Goal: Entertainment & Leisure: Consume media (video, audio)

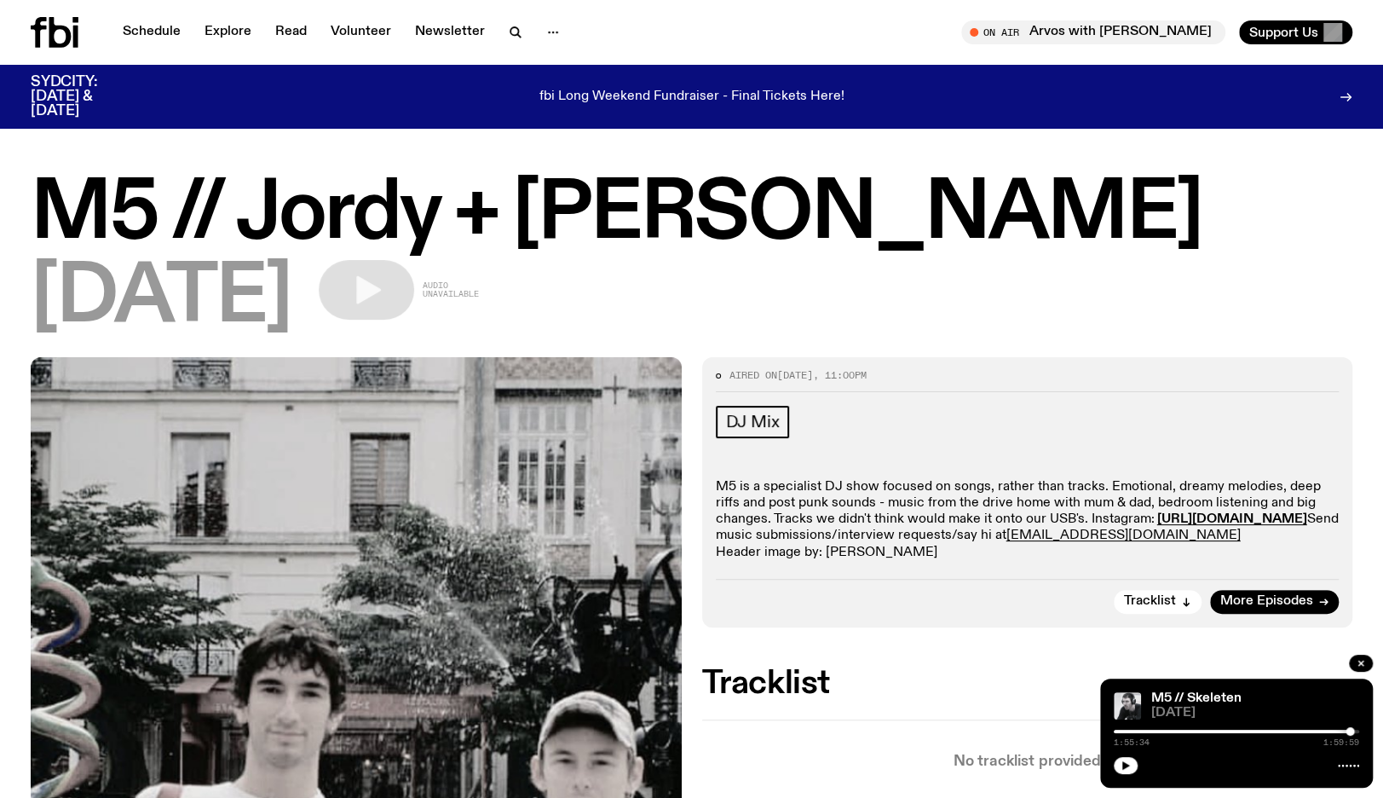
click at [48, 24] on icon at bounding box center [55, 32] width 48 height 31
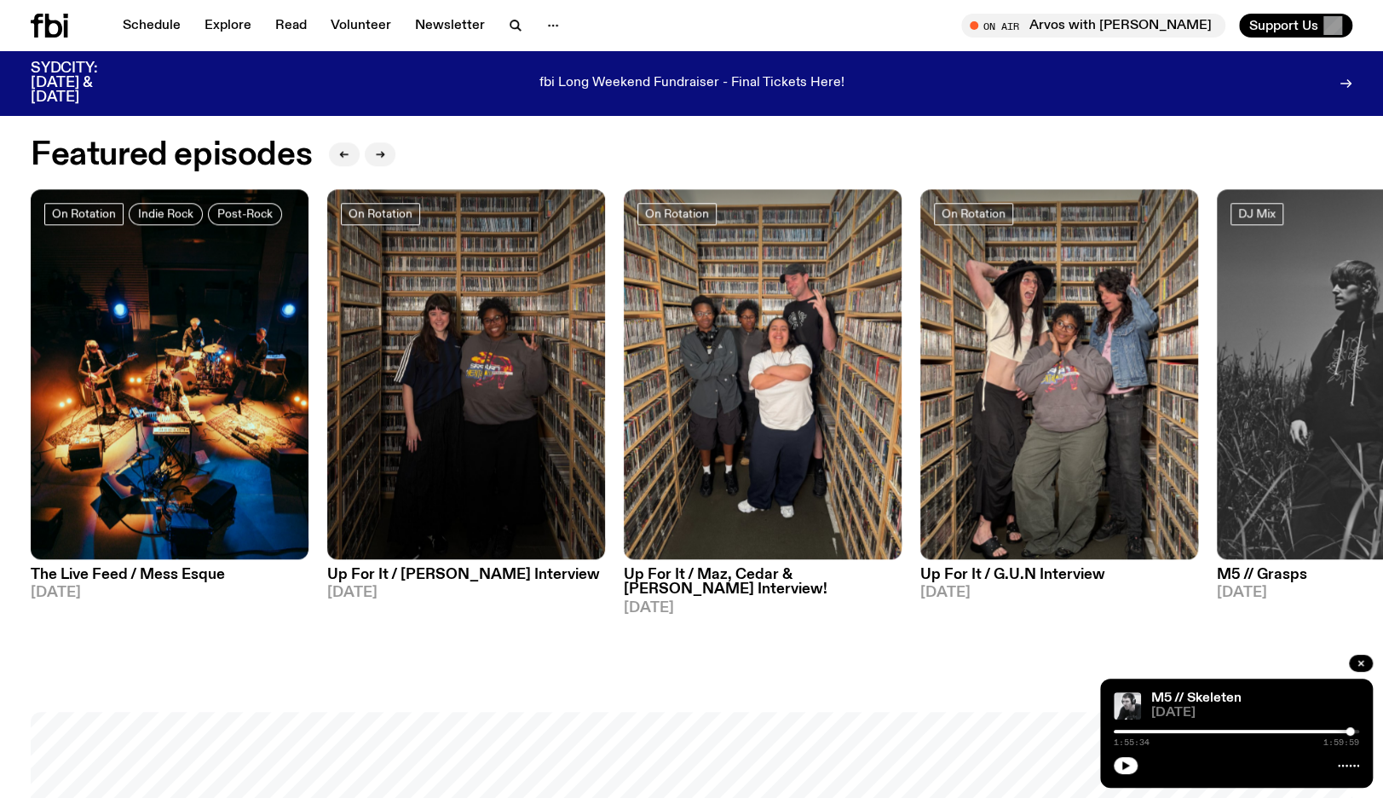
scroll to position [845, 0]
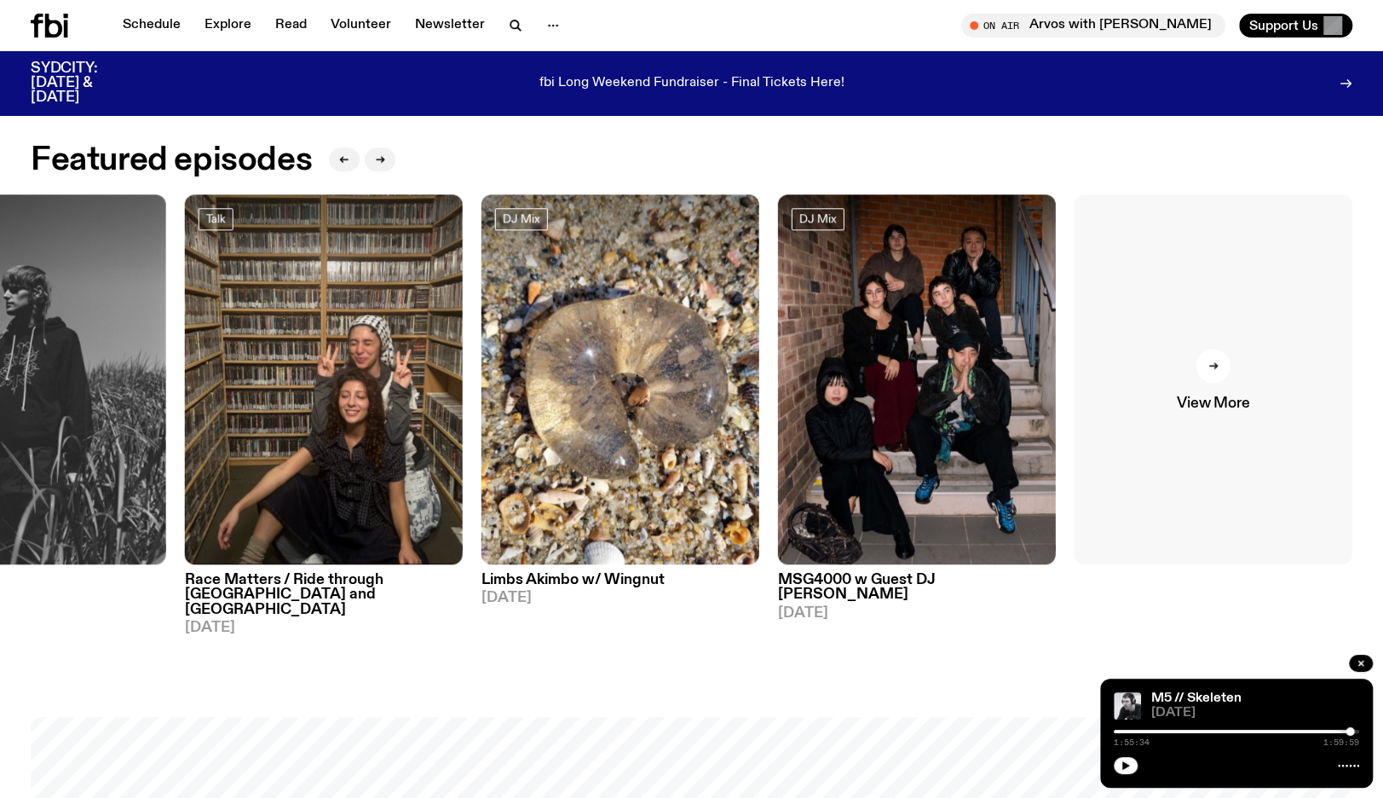
click at [1214, 365] on icon at bounding box center [1214, 366] width 10 height 10
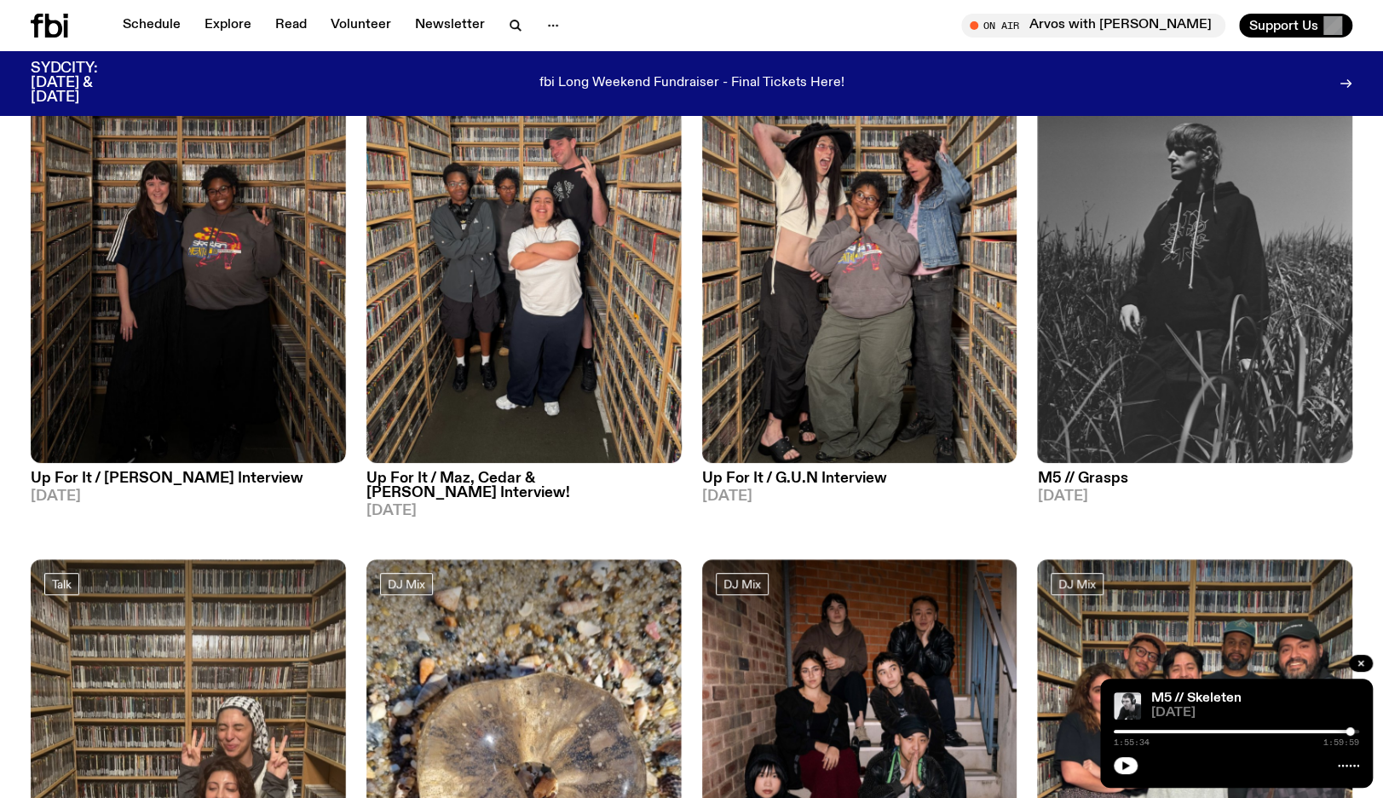
scroll to position [222, 0]
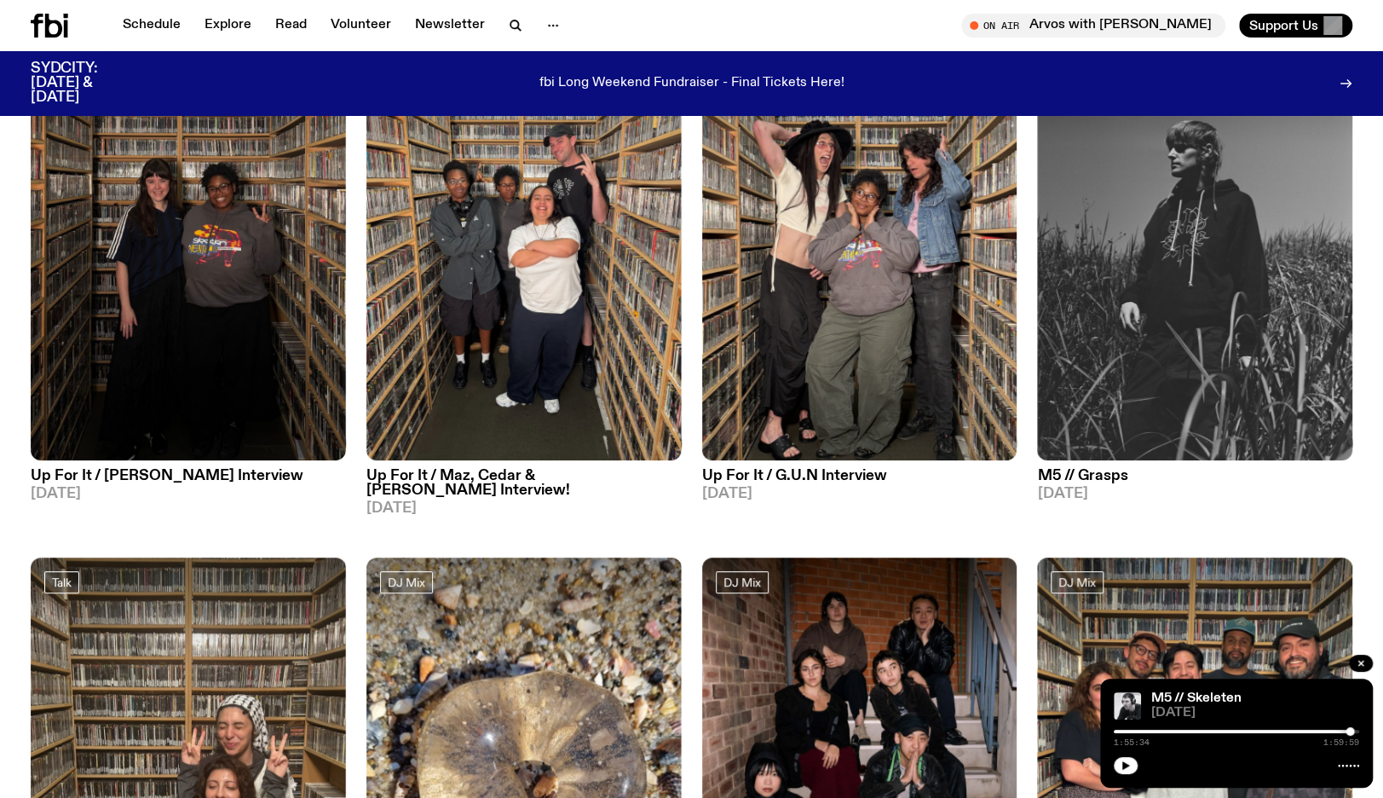
click at [1221, 367] on img at bounding box center [1194, 250] width 315 height 420
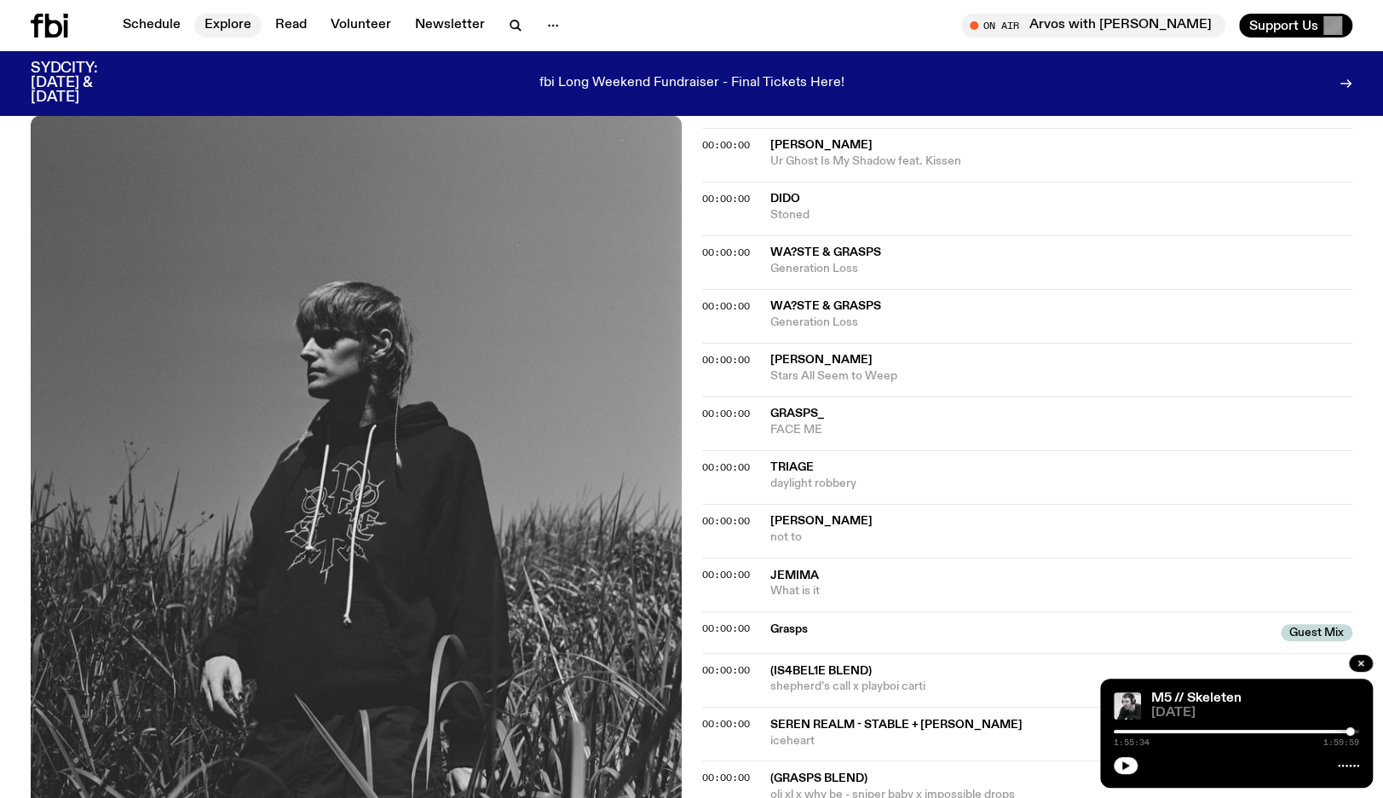
scroll to position [534, 0]
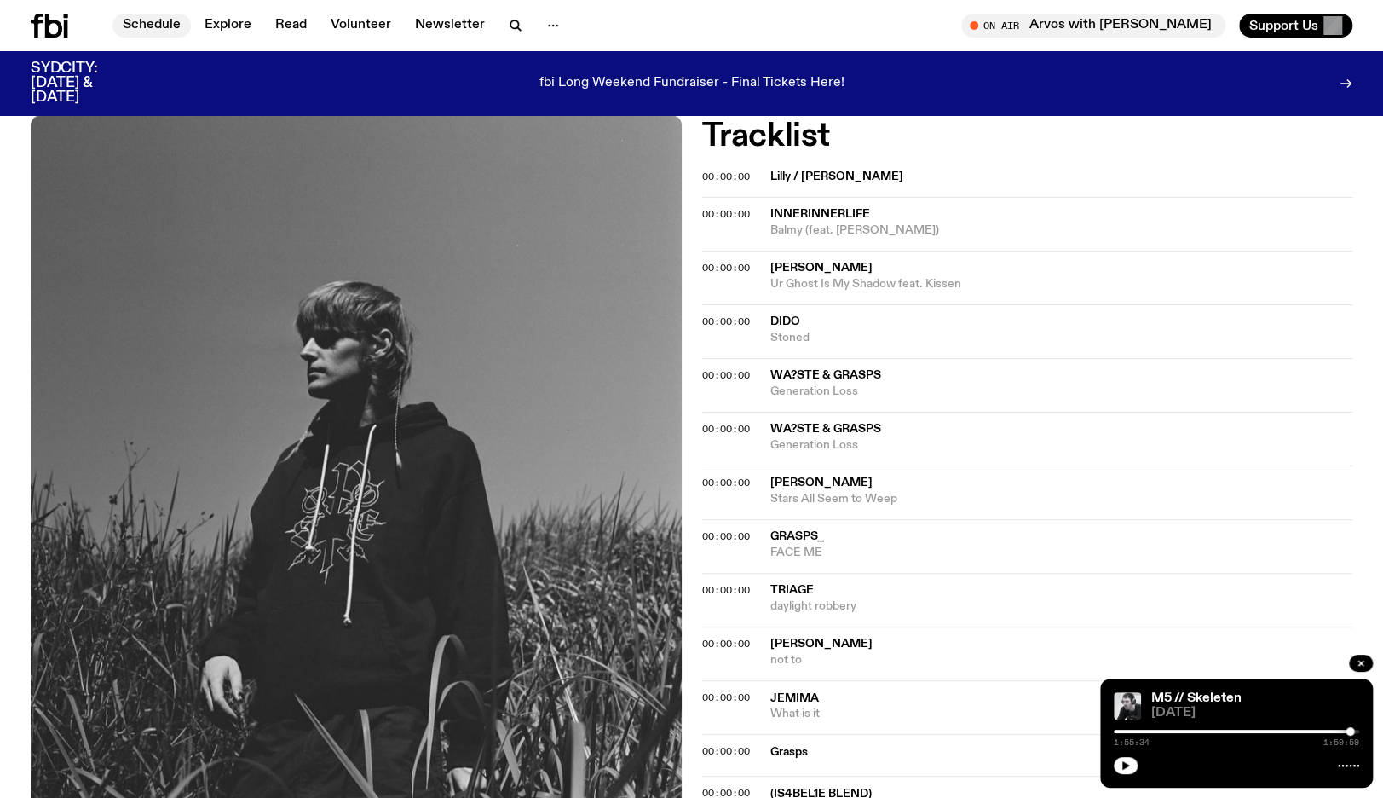
click at [164, 21] on link "Schedule" at bounding box center [152, 26] width 78 height 24
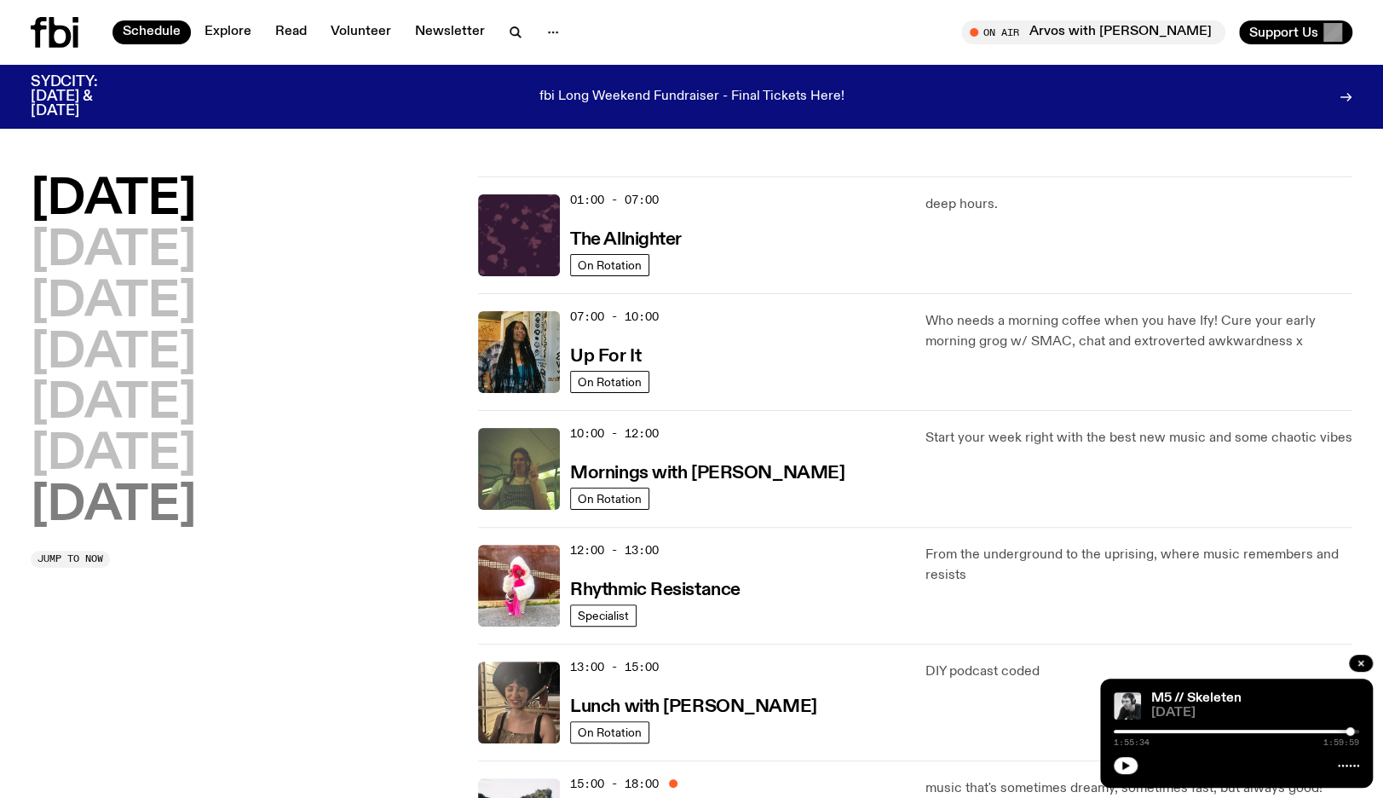
click at [174, 508] on h2 "[DATE]" at bounding box center [113, 506] width 165 height 48
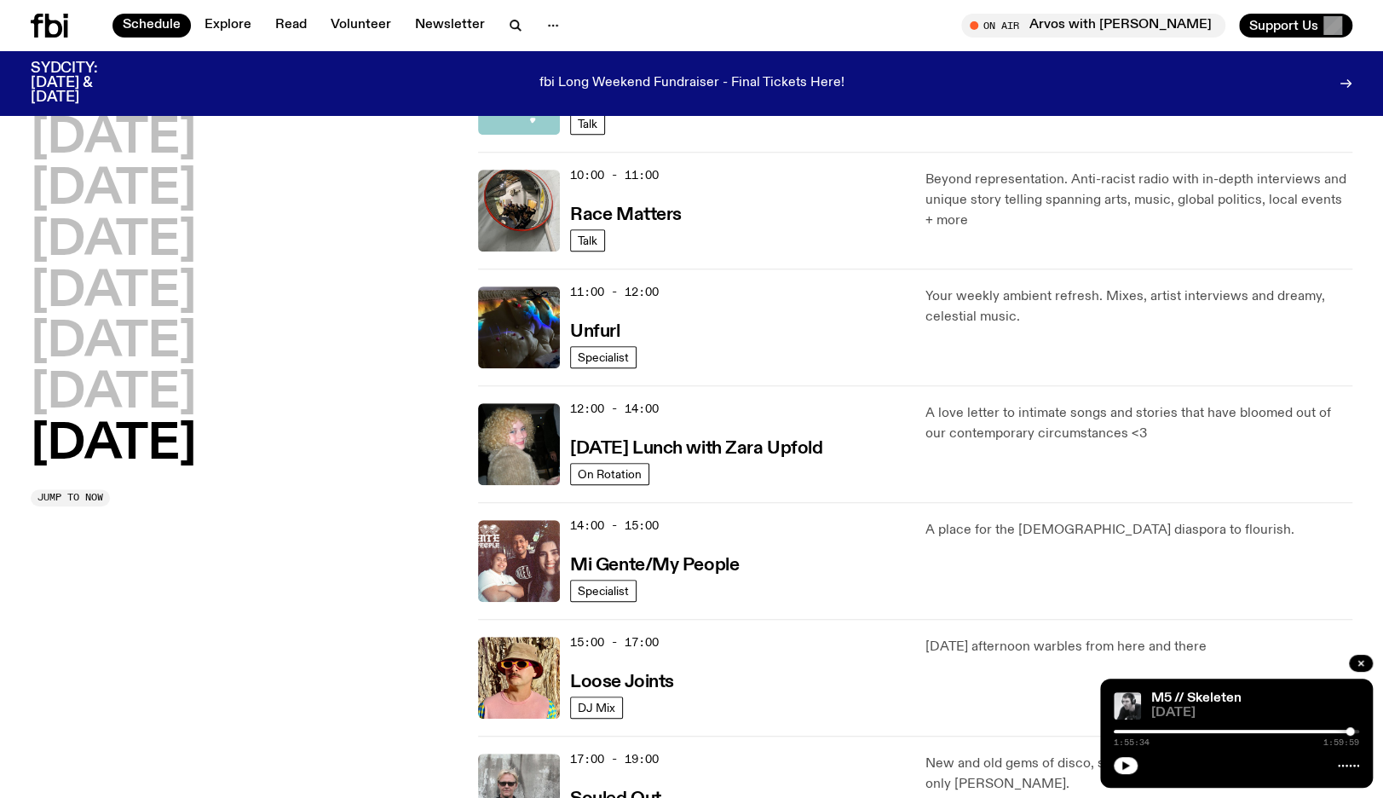
scroll to position [1314, 0]
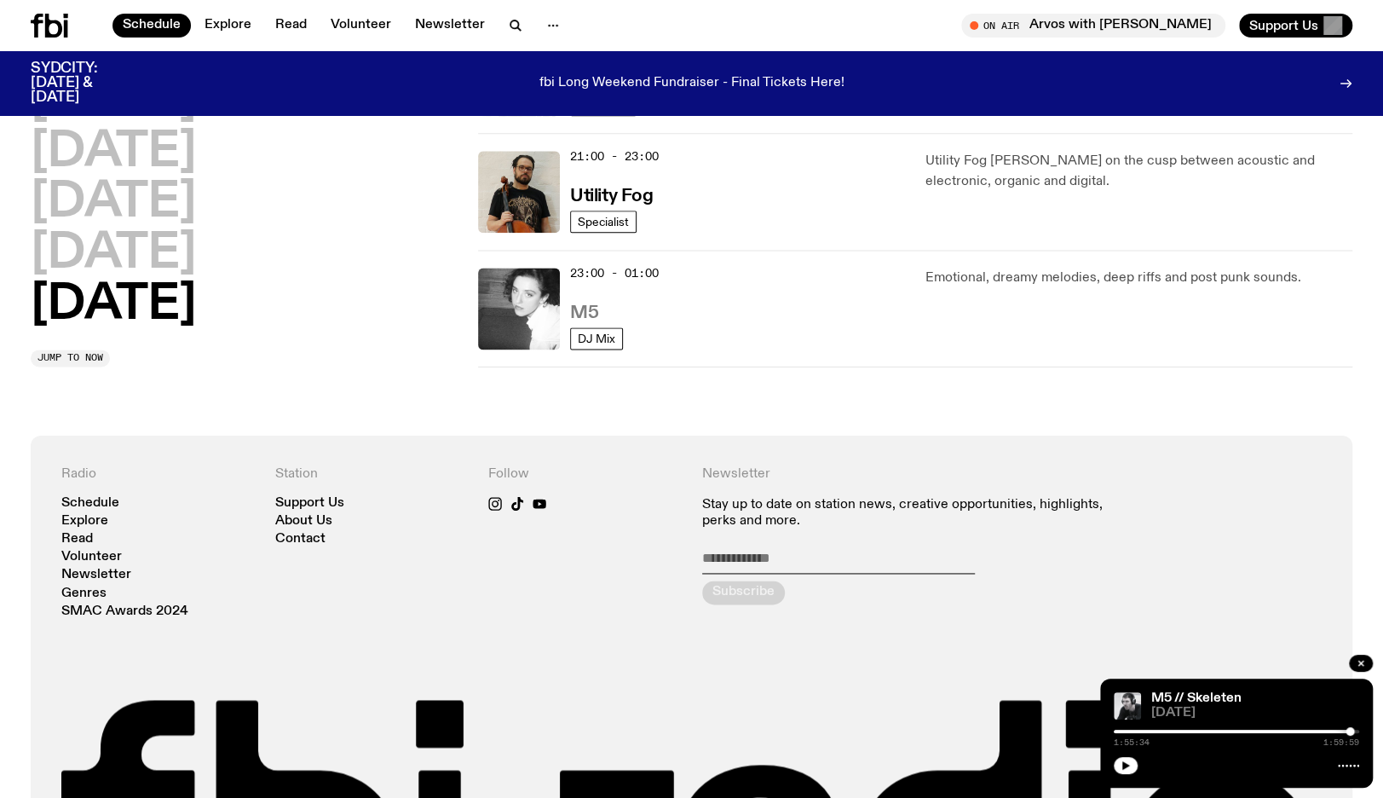
click at [586, 304] on h3 "M5" at bounding box center [584, 313] width 28 height 18
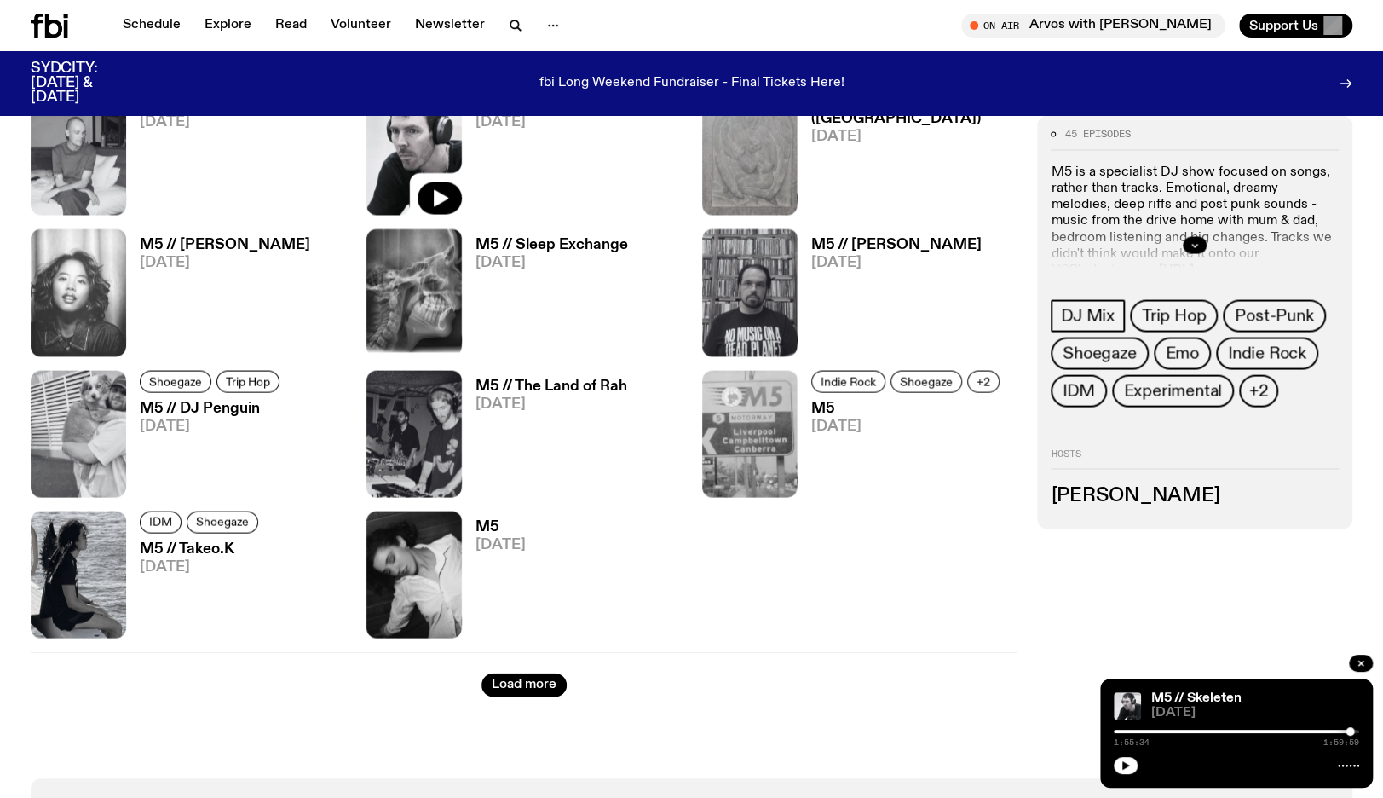
scroll to position [1981, 0]
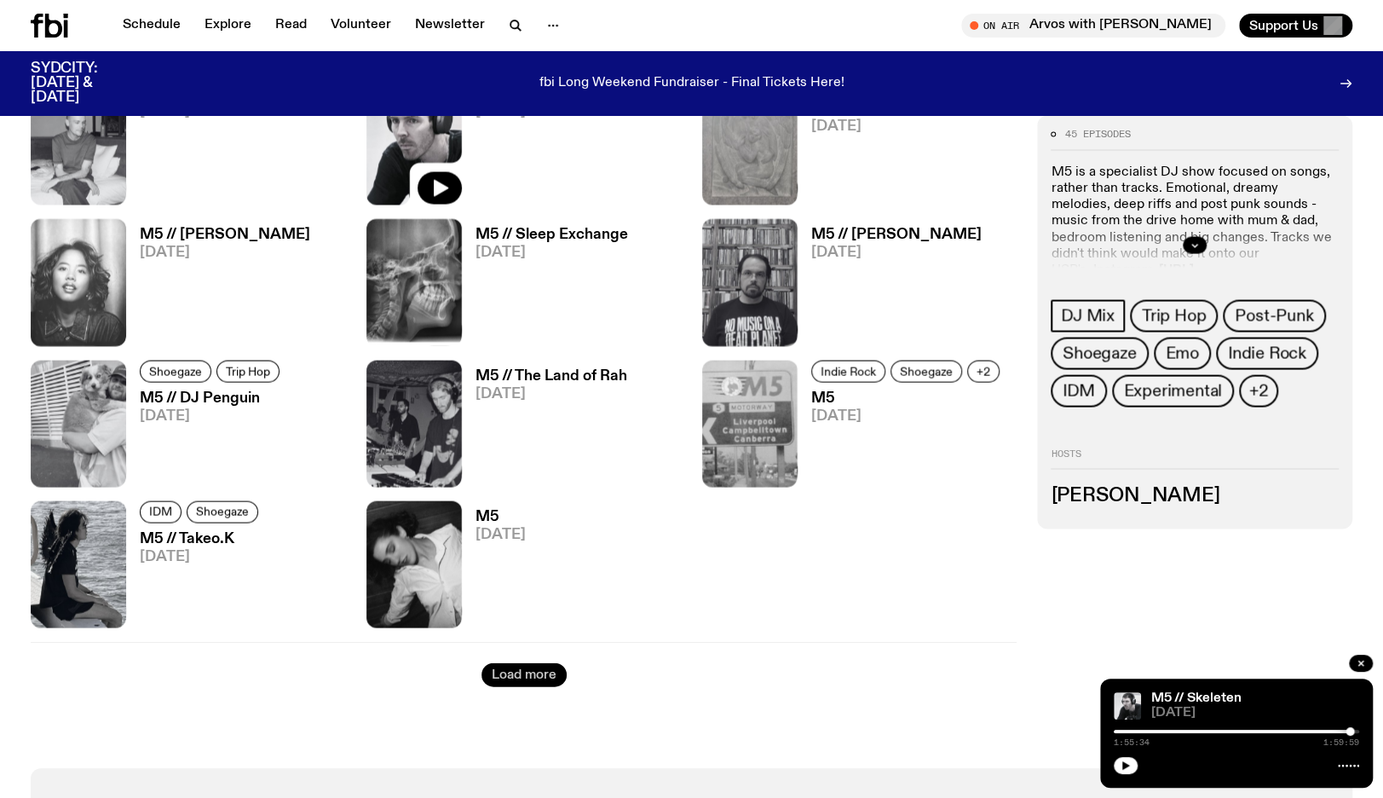
click at [530, 683] on button "Load more" at bounding box center [524, 674] width 85 height 24
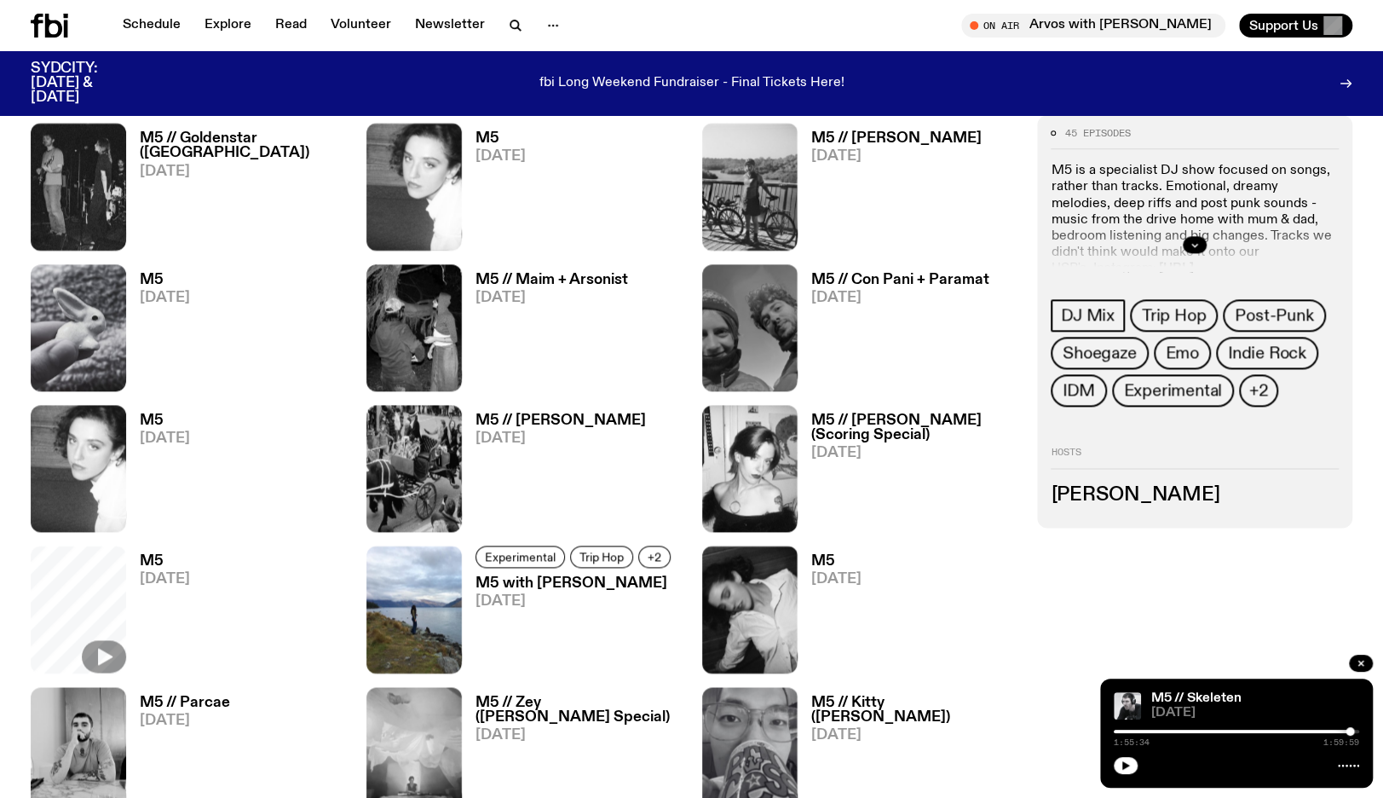
scroll to position [1233, 0]
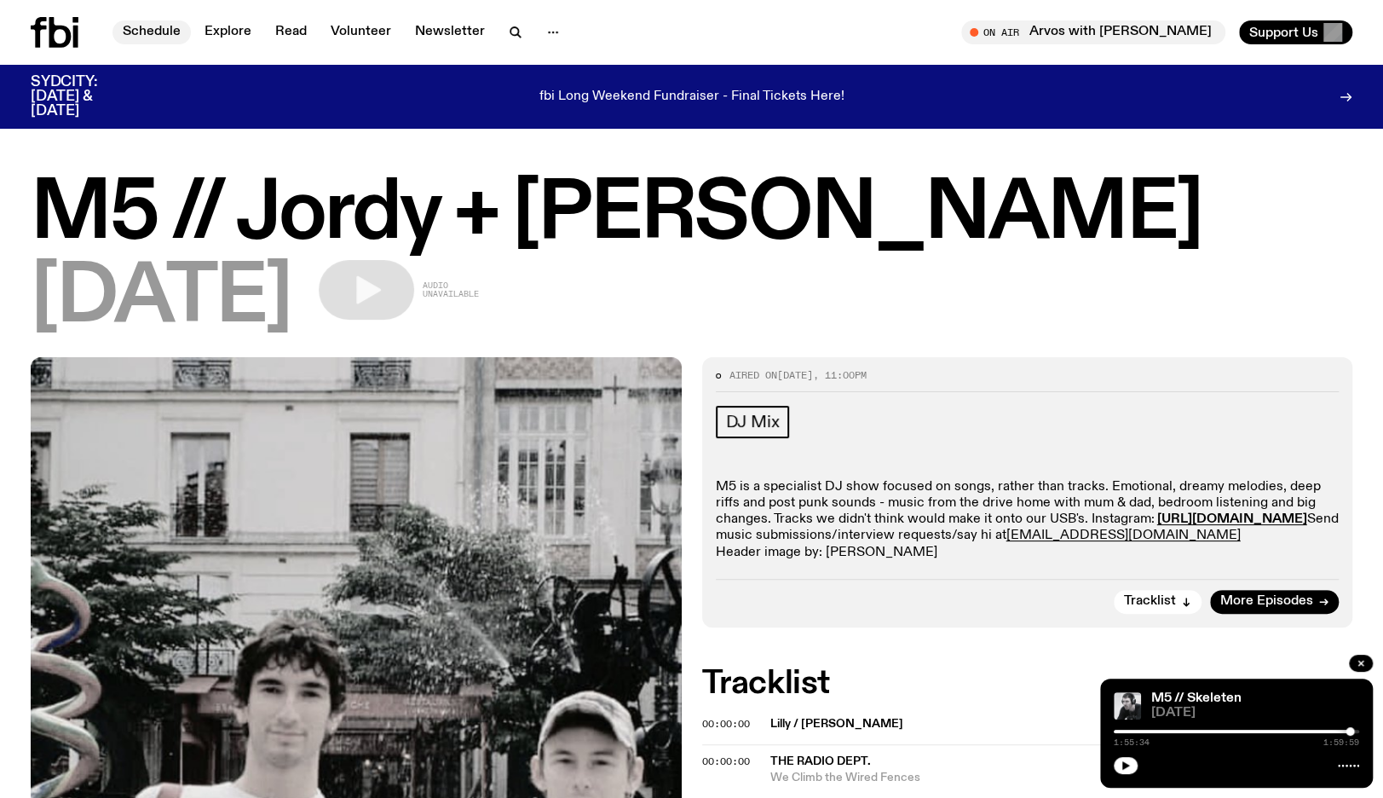
click at [158, 28] on link "Schedule" at bounding box center [152, 32] width 78 height 24
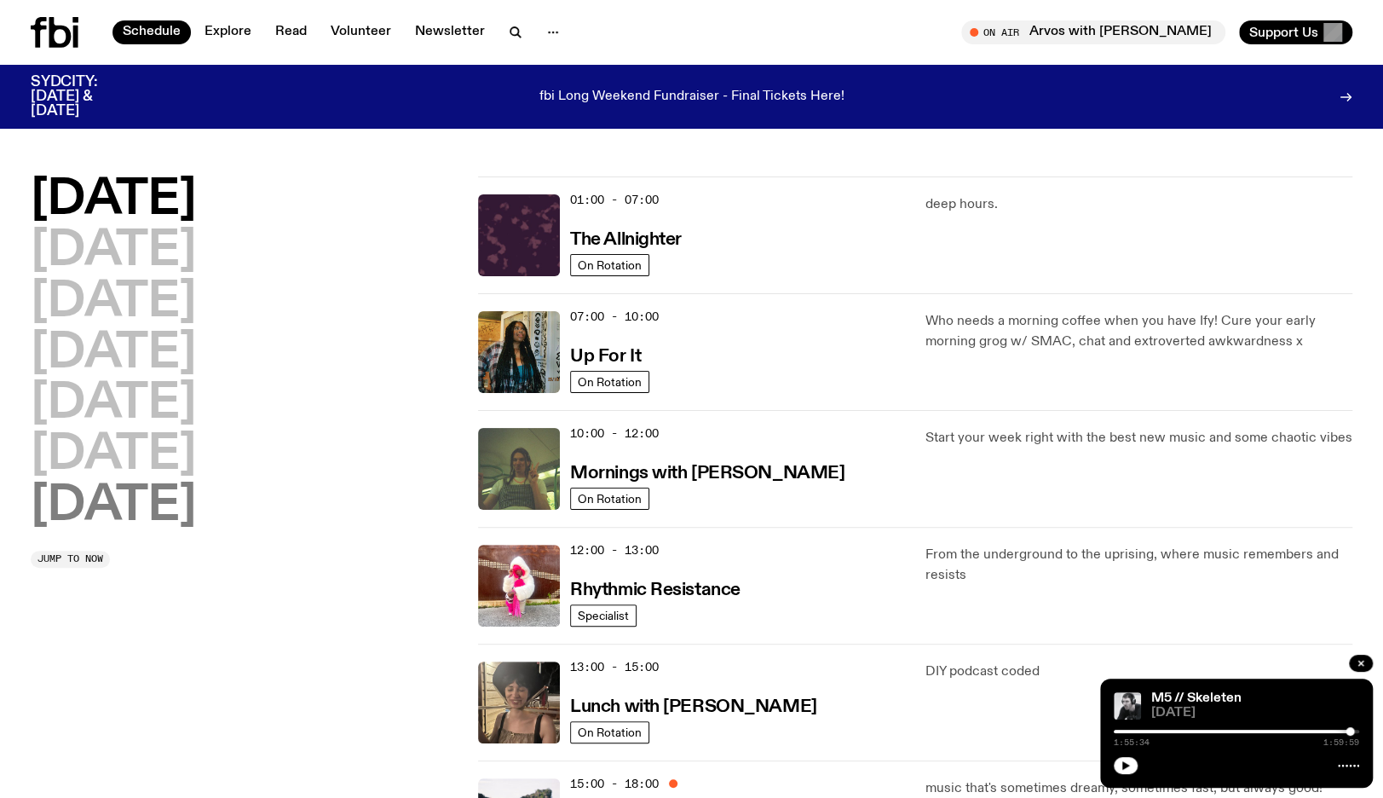
click at [168, 489] on h2 "[DATE]" at bounding box center [113, 506] width 165 height 48
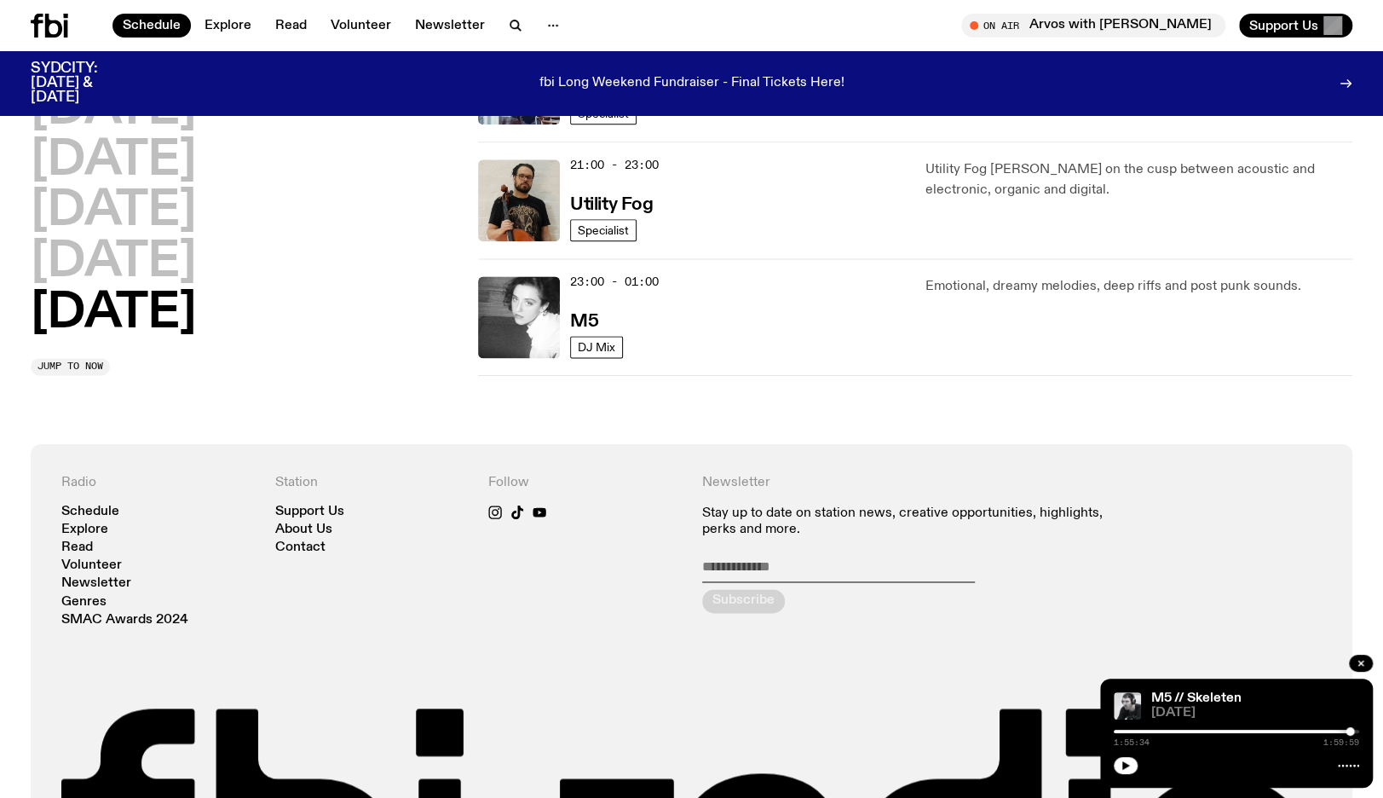
scroll to position [1304, 0]
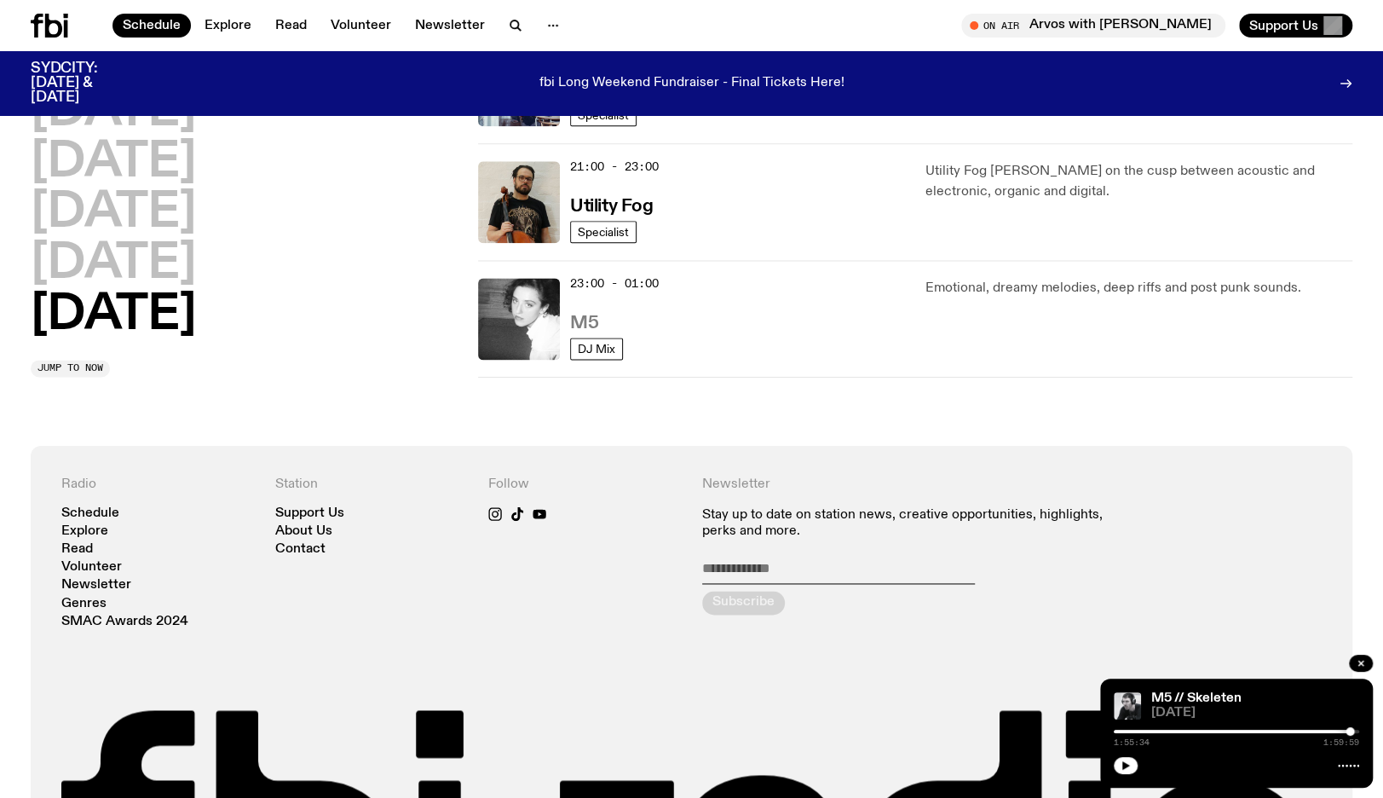
click at [580, 322] on h3 "M5" at bounding box center [584, 323] width 28 height 18
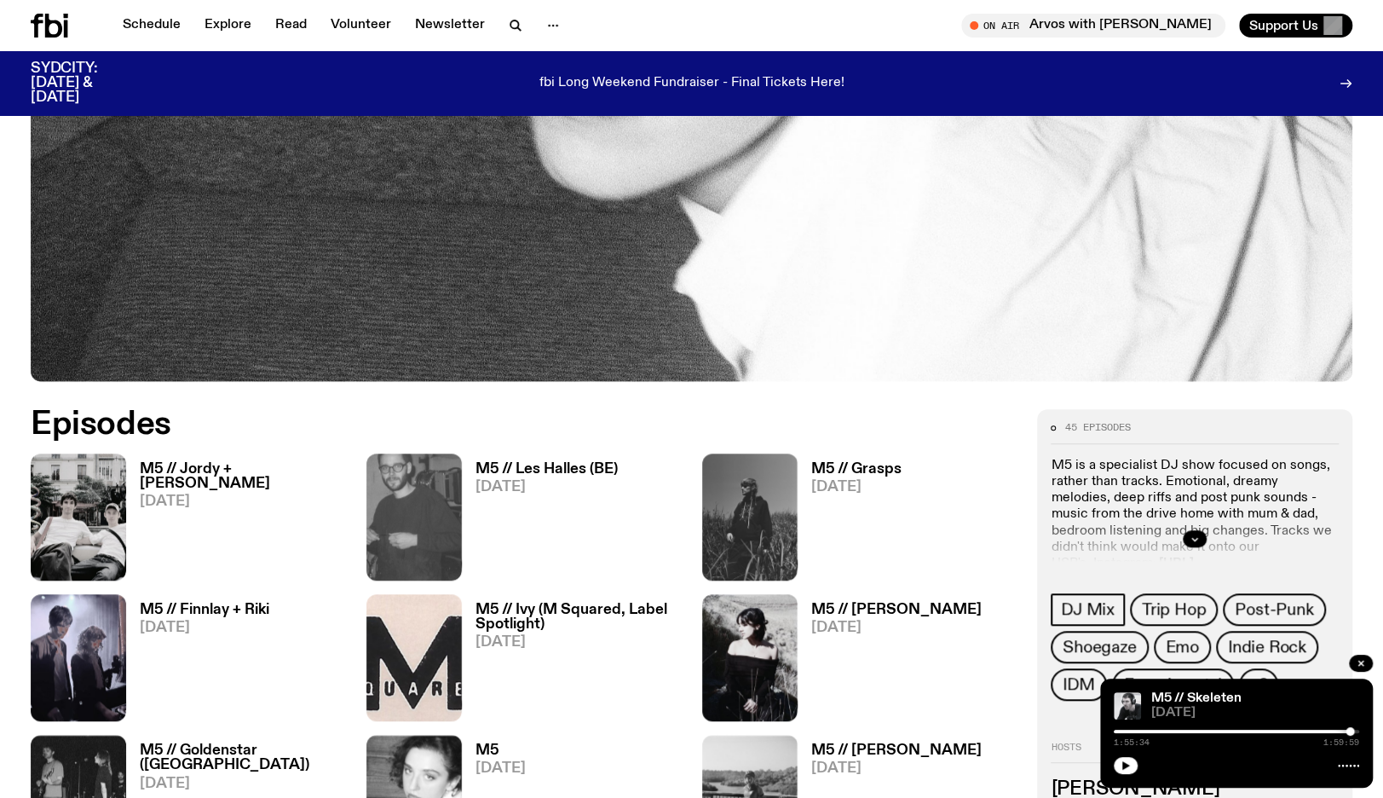
scroll to position [719, 0]
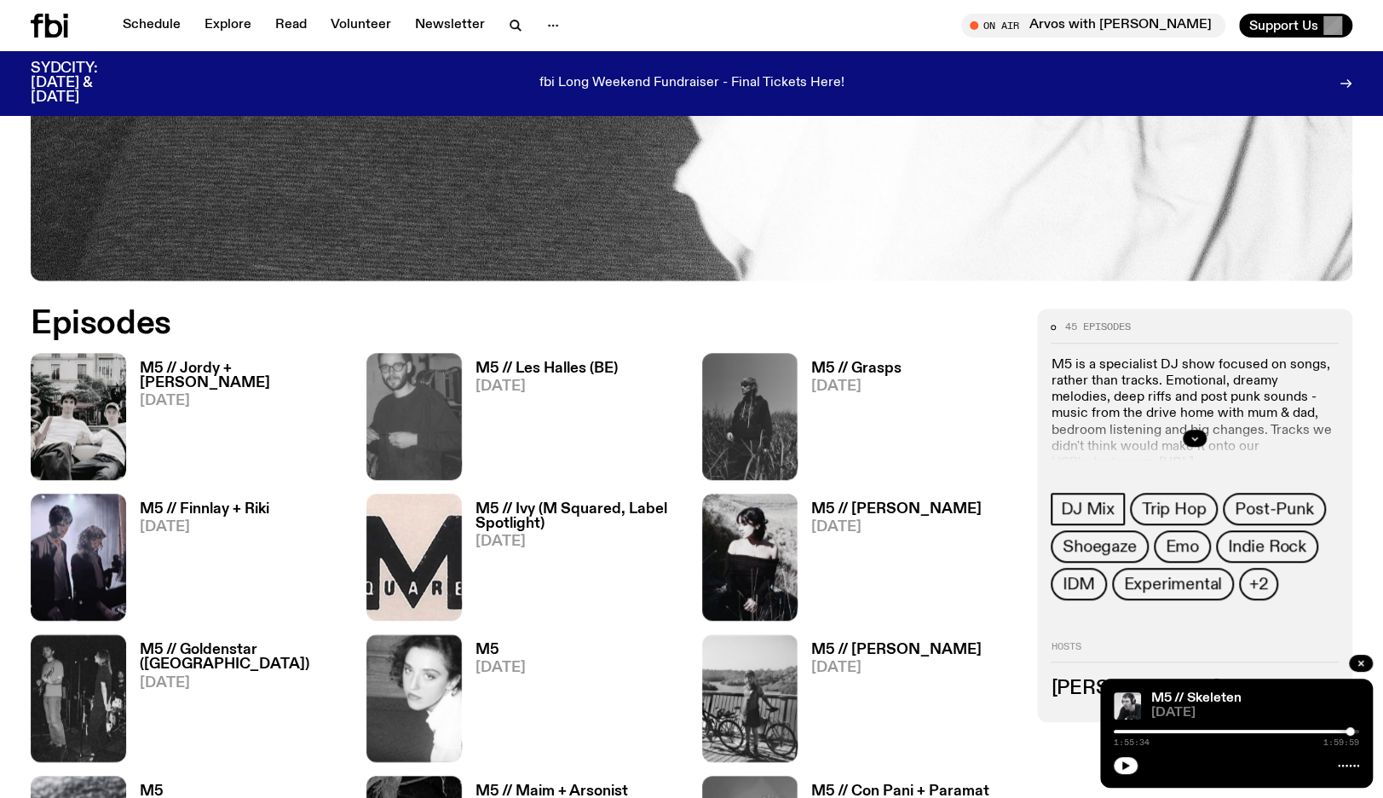
click at [202, 355] on div "M5 // [PERSON_NAME] + [PERSON_NAME] [DATE]" at bounding box center [236, 416] width 220 height 127
click at [195, 394] on span "[DATE]" at bounding box center [243, 401] width 206 height 14
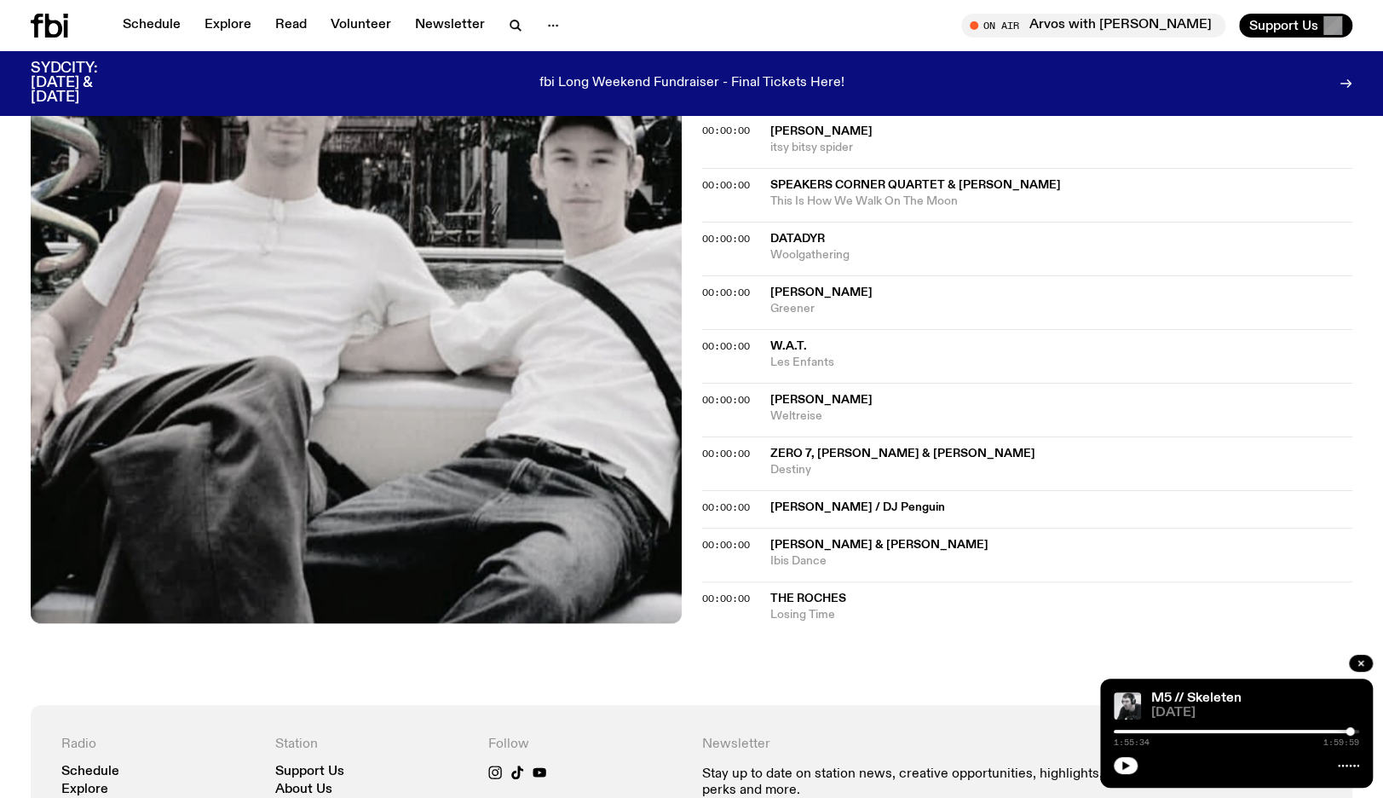
scroll to position [1710, 0]
